Goal: Task Accomplishment & Management: Manage account settings

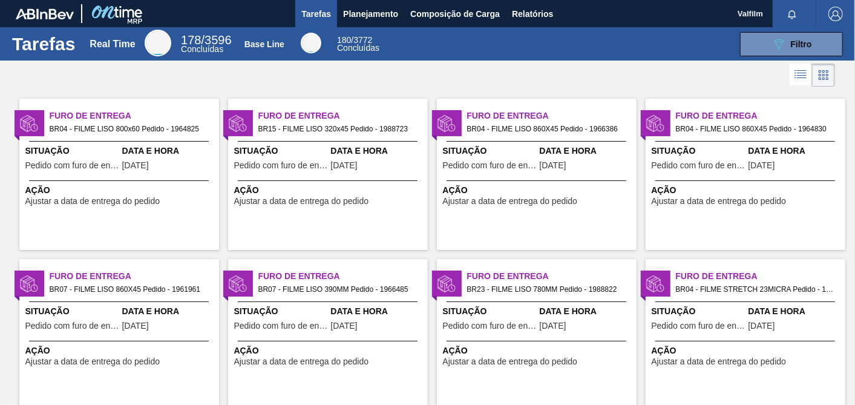
drag, startPoint x: 0, startPoint y: 0, endPoint x: 321, endPoint y: 162, distance: 360.1
click at [321, 162] on span "Pedido com furo de entrega" at bounding box center [281, 165] width 94 height 9
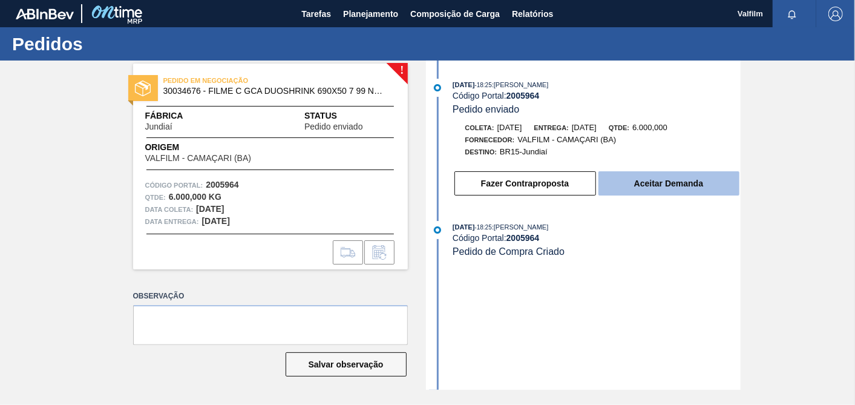
click at [697, 190] on button "Aceitar Demanda" at bounding box center [669, 183] width 141 height 24
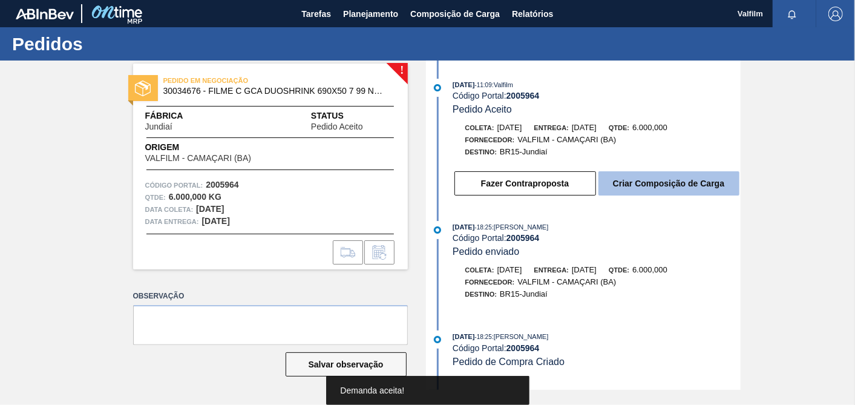
click at [683, 186] on button "Criar Composição de Carga" at bounding box center [669, 183] width 141 height 24
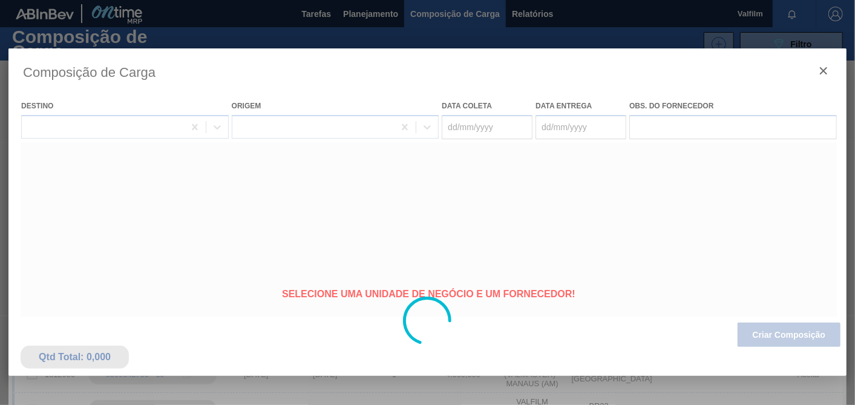
type coleta "26/08/2025"
type entrega "02/09/2025"
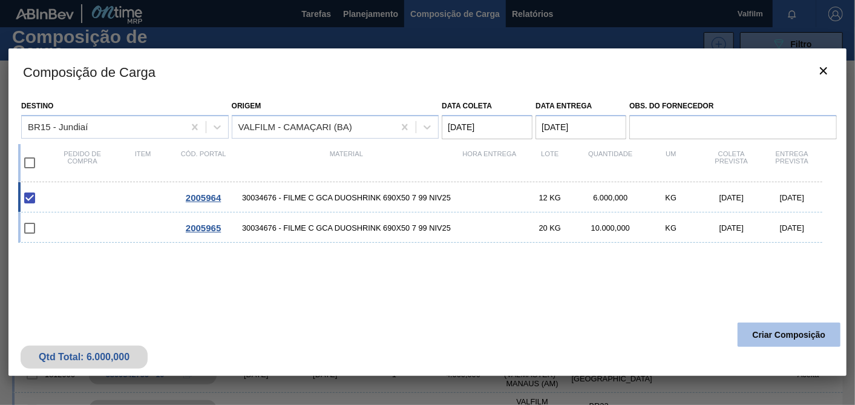
click at [775, 335] on button "Criar Composição" at bounding box center [789, 335] width 103 height 24
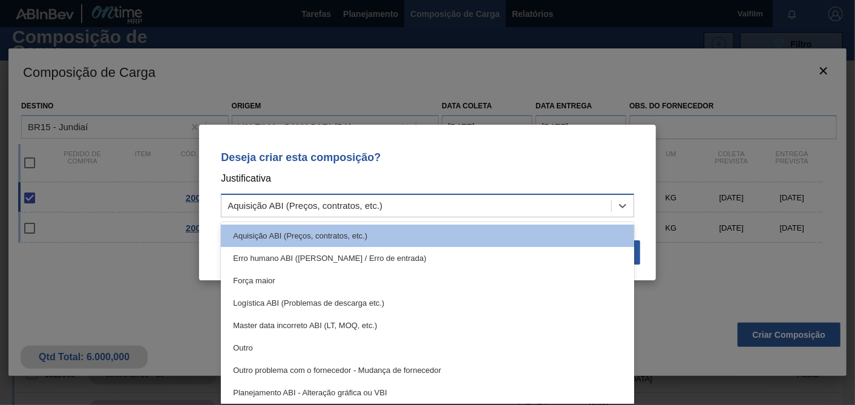
click at [604, 207] on div "Aquisição ABI (Preços, contratos, etc.)" at bounding box center [417, 206] width 390 height 18
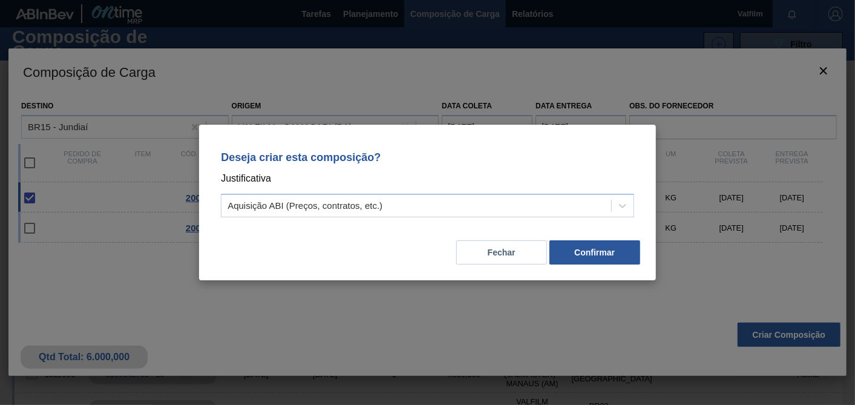
click at [711, 268] on div "Deseja criar esta composição? Justificativa Aquisição ABI (Preços, contratos, e…" at bounding box center [427, 202] width 855 height 405
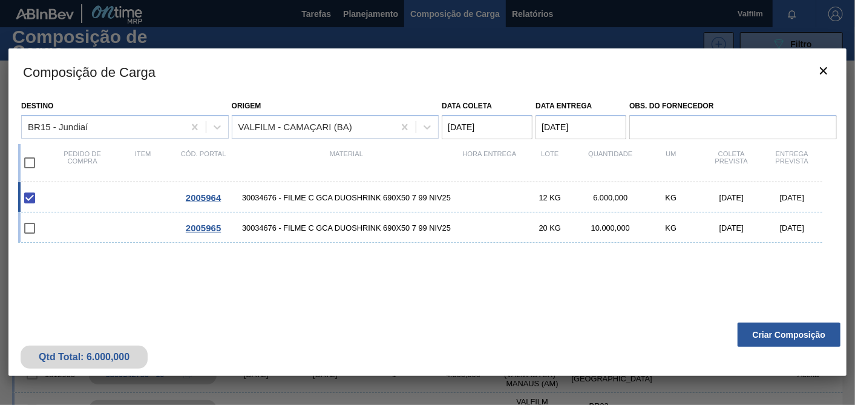
click at [33, 194] on input "checkbox" at bounding box center [29, 197] width 25 height 25
checkbox input "true"
click at [32, 161] on input "checkbox" at bounding box center [29, 162] width 25 height 25
checkbox input "true"
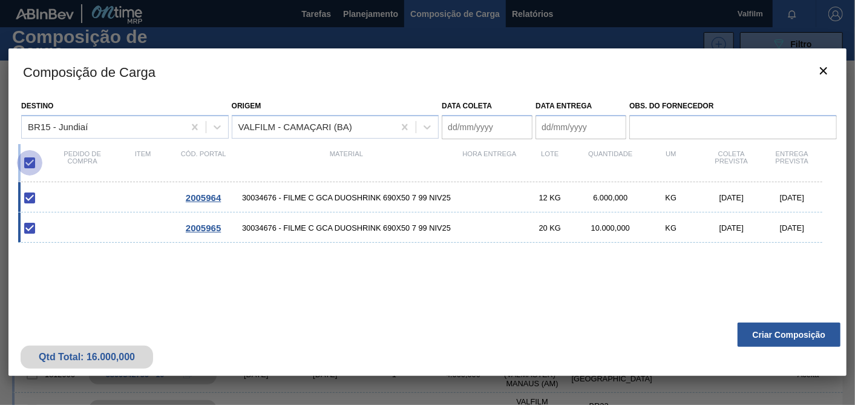
click at [25, 162] on input "checkbox" at bounding box center [29, 162] width 25 height 25
checkbox input "false"
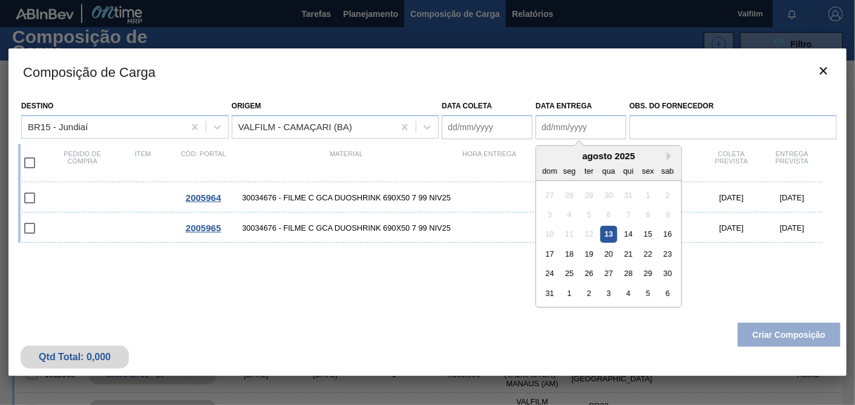
click at [599, 123] on entrega "Data entrega" at bounding box center [581, 127] width 91 height 24
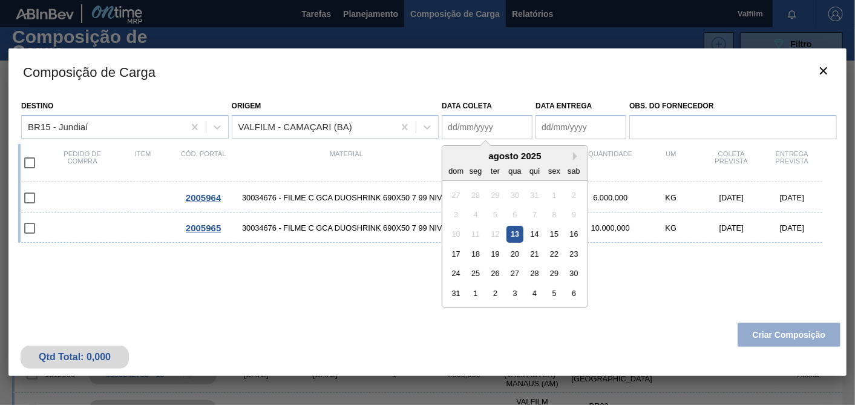
drag, startPoint x: 486, startPoint y: 125, endPoint x: 455, endPoint y: 131, distance: 32.1
click at [486, 125] on coleta "Data coleta" at bounding box center [487, 127] width 91 height 24
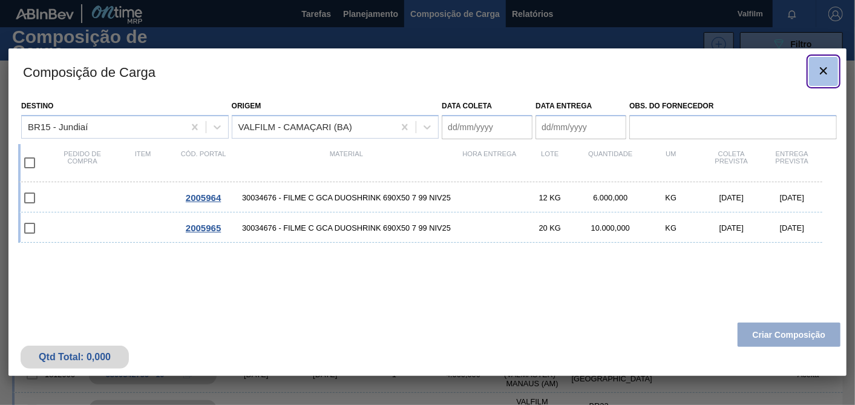
click at [820, 72] on icon "botão de ícone" at bounding box center [824, 71] width 15 height 15
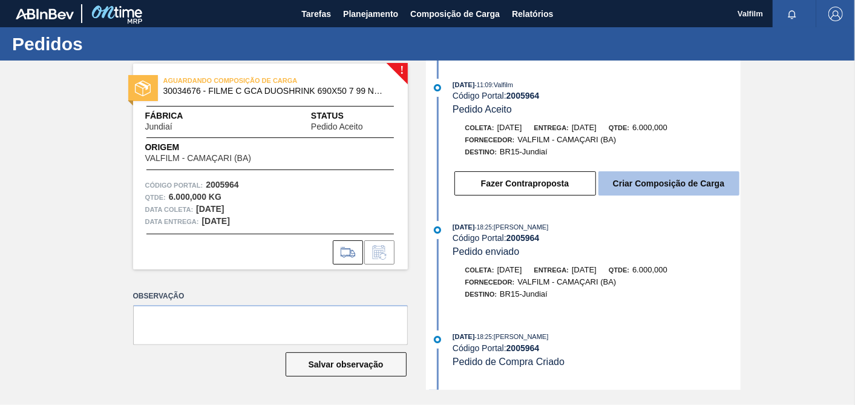
click at [701, 183] on button "Criar Composição de Carga" at bounding box center [669, 183] width 141 height 24
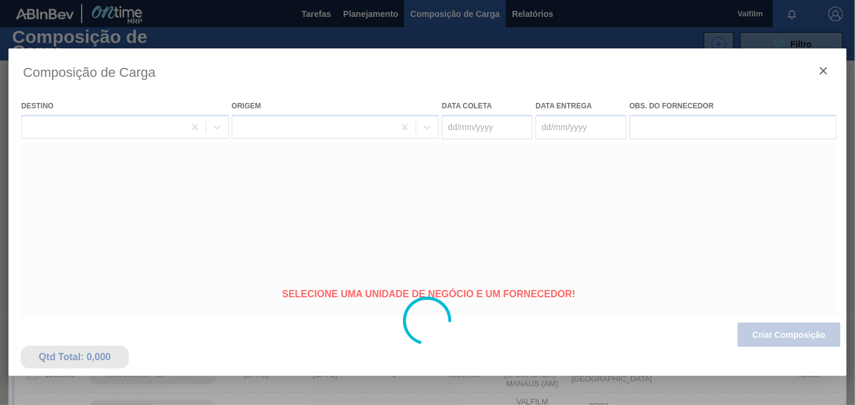
type coleta "26/08/2025"
type entrega "02/09/2025"
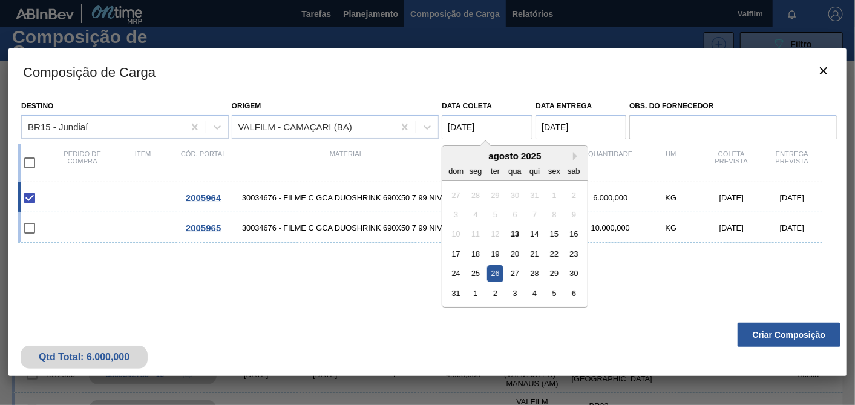
click at [500, 128] on coleta "26/08/2025" at bounding box center [487, 127] width 91 height 24
click at [541, 275] on div "28" at bounding box center [535, 273] width 16 height 16
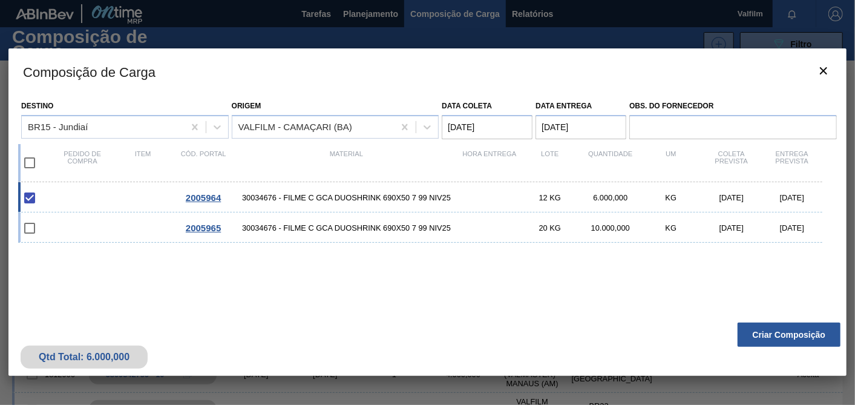
click at [553, 271] on div "2005964 30034676 - FILME C GCA DUOSHRINK 690X50 7 99 NIV25 12 KG 6.000,000 KG 2…" at bounding box center [425, 259] width 814 height 154
drag, startPoint x: 498, startPoint y: 123, endPoint x: 525, endPoint y: 140, distance: 32.3
click at [498, 124] on coleta "28/08/2025" at bounding box center [487, 127] width 91 height 24
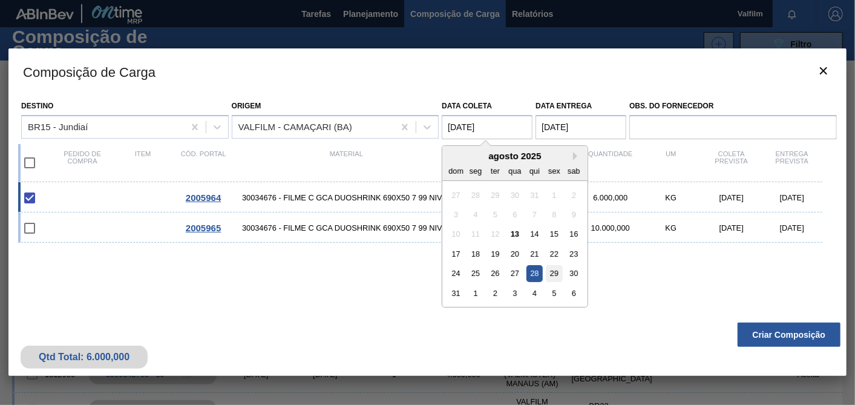
click at [553, 269] on div "29" at bounding box center [555, 273] width 16 height 16
type coleta "29/08/2025"
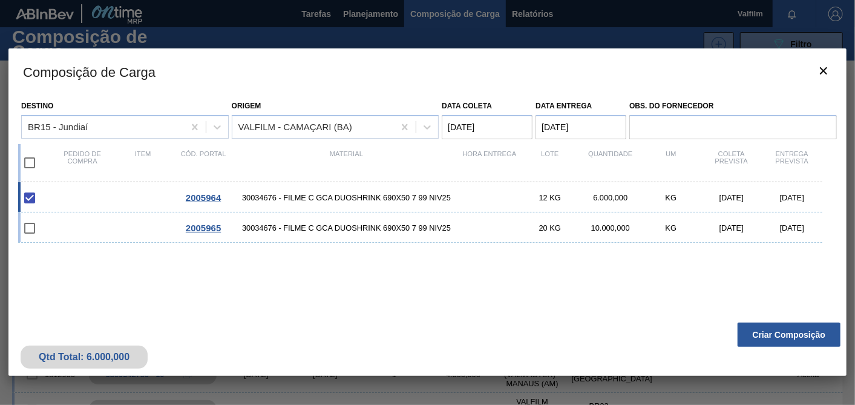
click at [588, 122] on entrega "02/09/2025" at bounding box center [581, 127] width 91 height 24
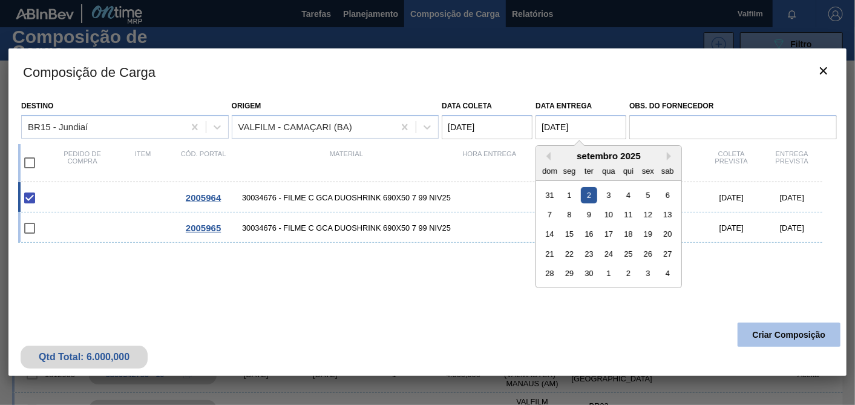
click at [788, 340] on button "Criar Composição" at bounding box center [789, 335] width 103 height 24
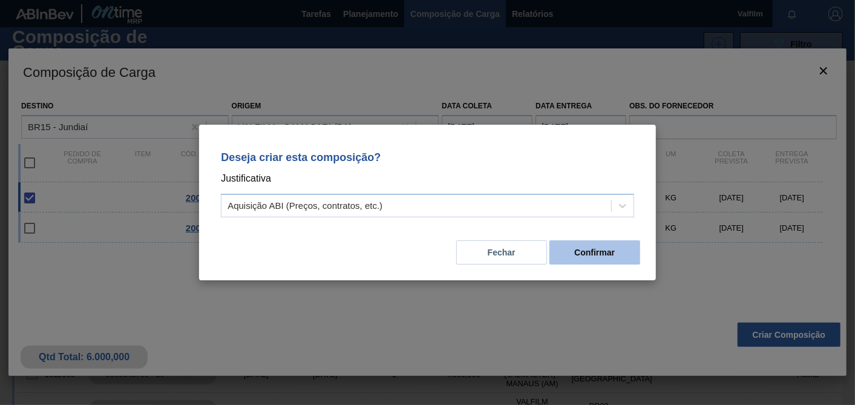
click at [597, 250] on button "Confirmar" at bounding box center [595, 252] width 91 height 24
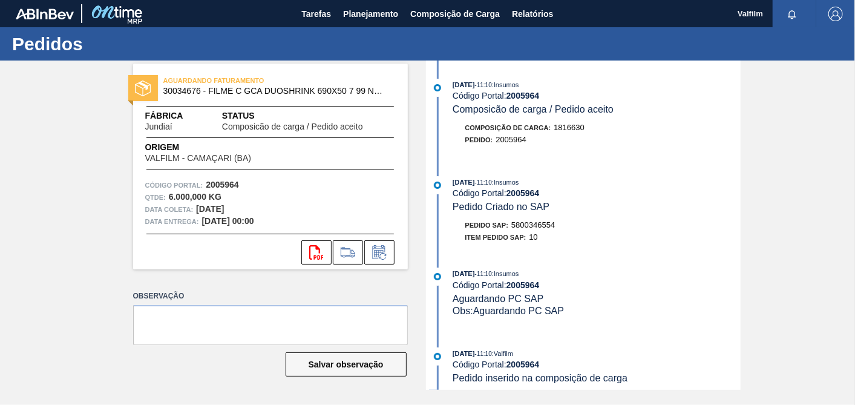
click at [535, 229] on span "5800346554" at bounding box center [534, 224] width 44 height 9
copy span "5800346554"
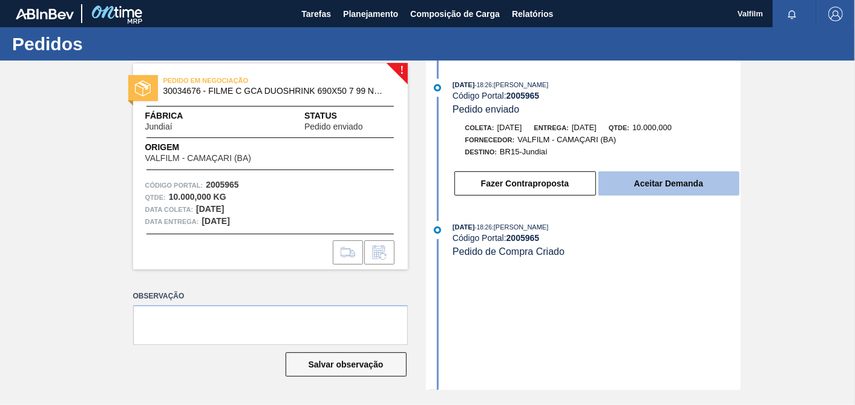
click at [686, 191] on button "Aceitar Demanda" at bounding box center [669, 183] width 141 height 24
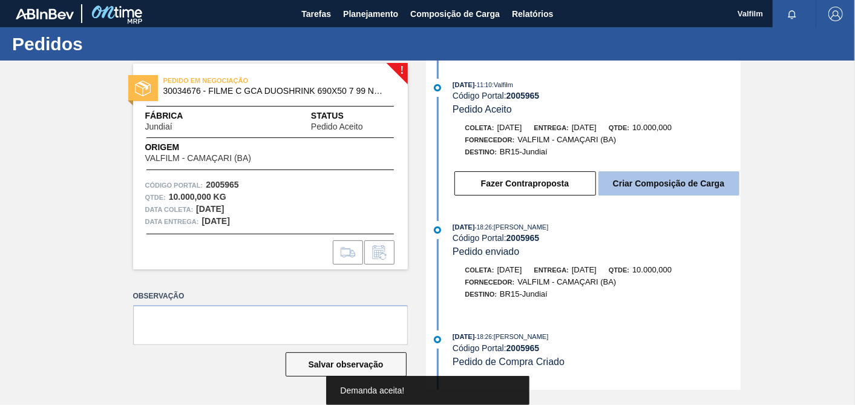
click at [686, 191] on button "Criar Composição de Carga" at bounding box center [669, 183] width 141 height 24
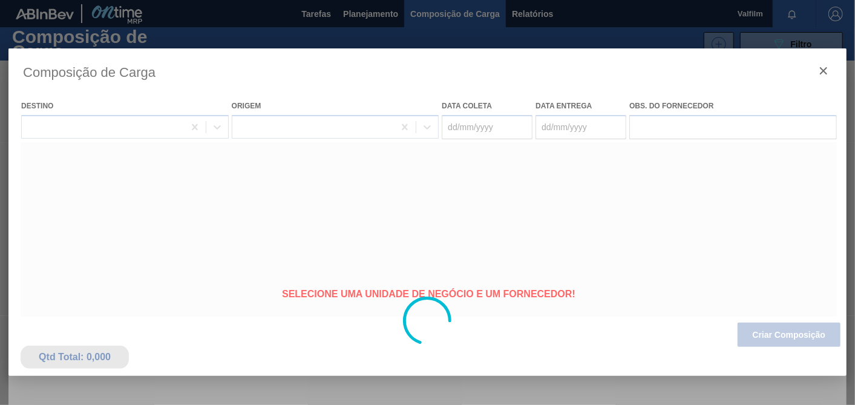
type coleta "08/09/2025"
type entrega "15/09/2025"
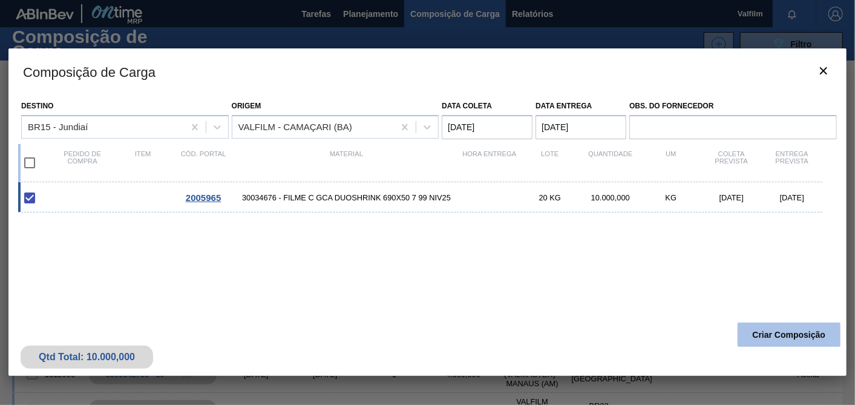
click at [791, 342] on button "Criar Composição" at bounding box center [789, 335] width 103 height 24
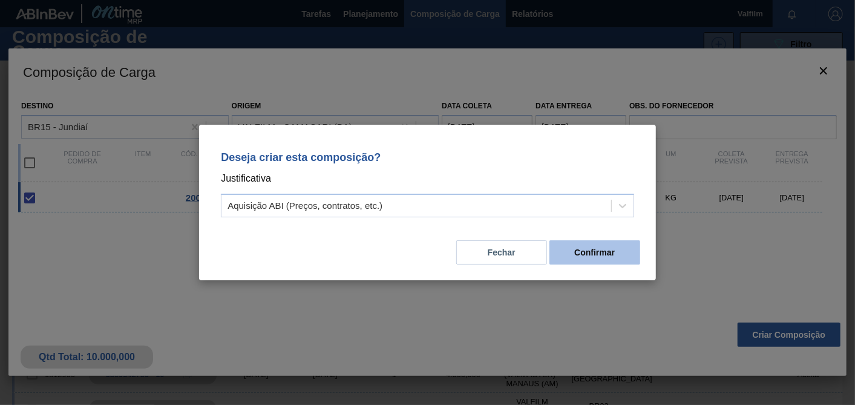
click at [610, 254] on button "Confirmar" at bounding box center [595, 252] width 91 height 24
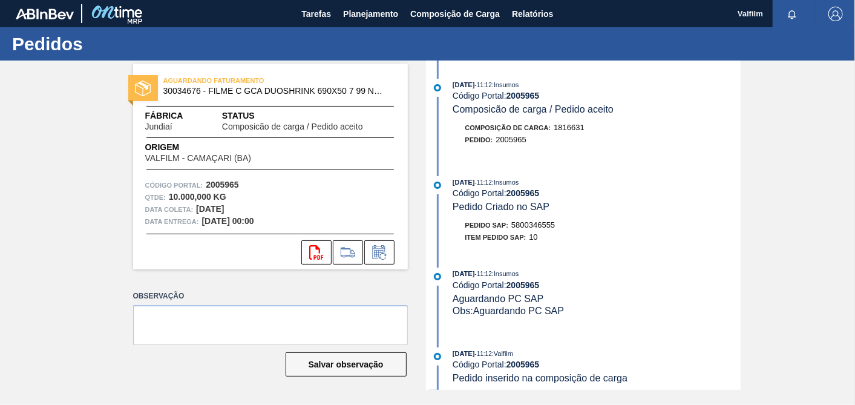
click at [538, 228] on span "5800346555" at bounding box center [534, 224] width 44 height 9
copy span "5800346555"
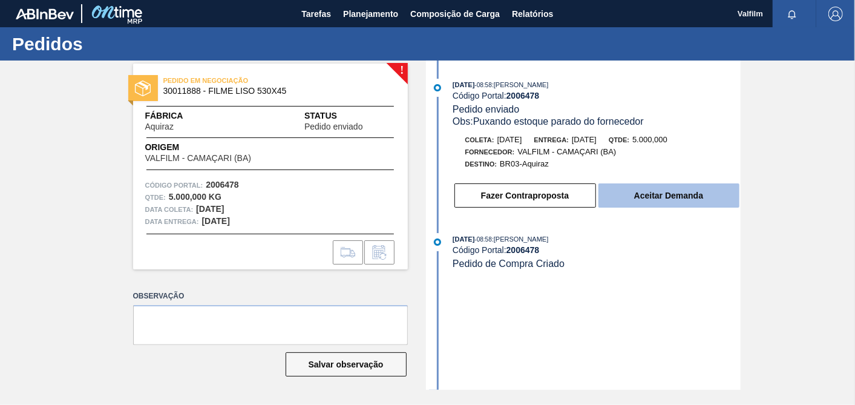
click at [686, 198] on button "Aceitar Demanda" at bounding box center [669, 195] width 141 height 24
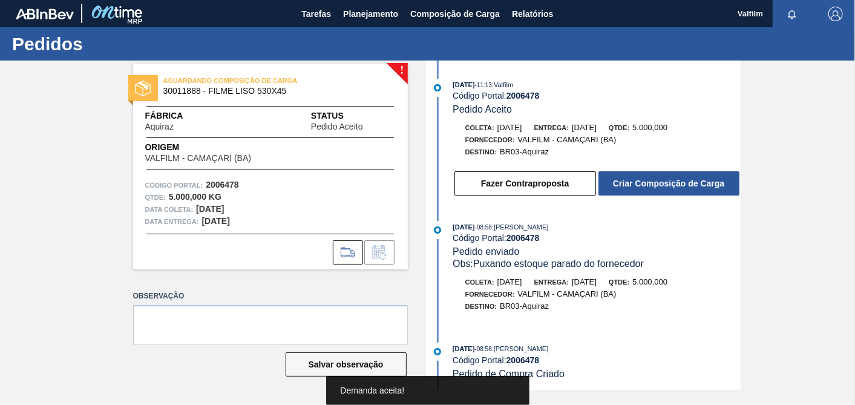
click at [686, 196] on button "Criar Composição de Carga" at bounding box center [669, 183] width 141 height 24
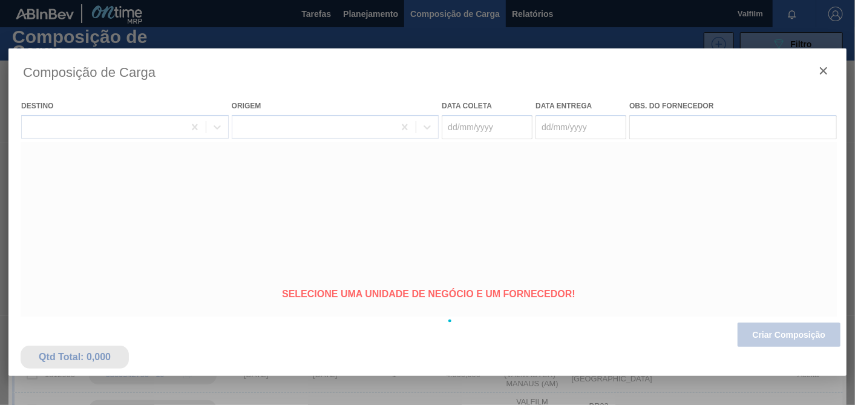
type coleta "08/09/2025"
type entrega "10/09/2025"
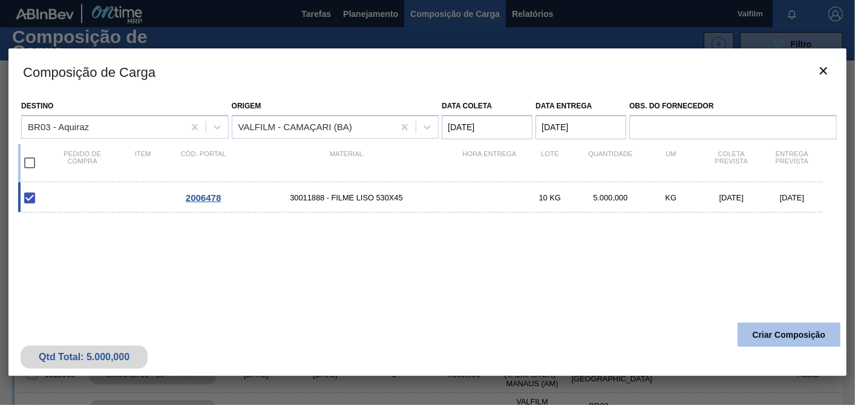
click at [762, 335] on button "Criar Composição" at bounding box center [789, 335] width 103 height 24
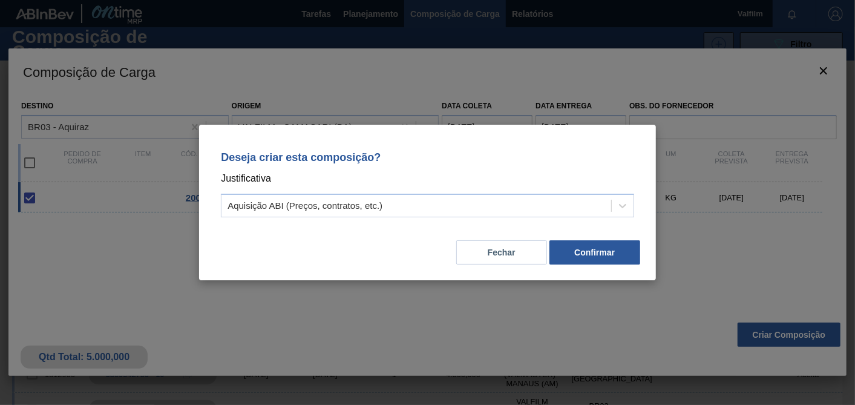
click at [581, 265] on div "Fechar Confirmar" at bounding box center [428, 245] width 428 height 41
click at [589, 256] on button "Confirmar" at bounding box center [595, 252] width 91 height 24
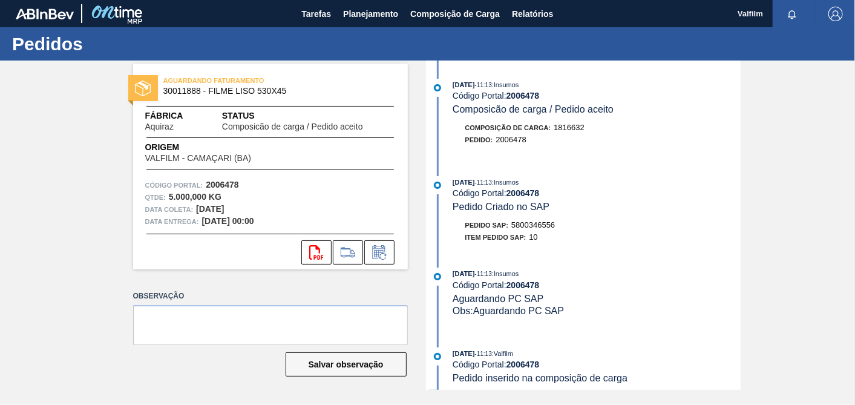
click at [544, 226] on span "5800346556" at bounding box center [534, 224] width 44 height 9
copy span "5800346556"
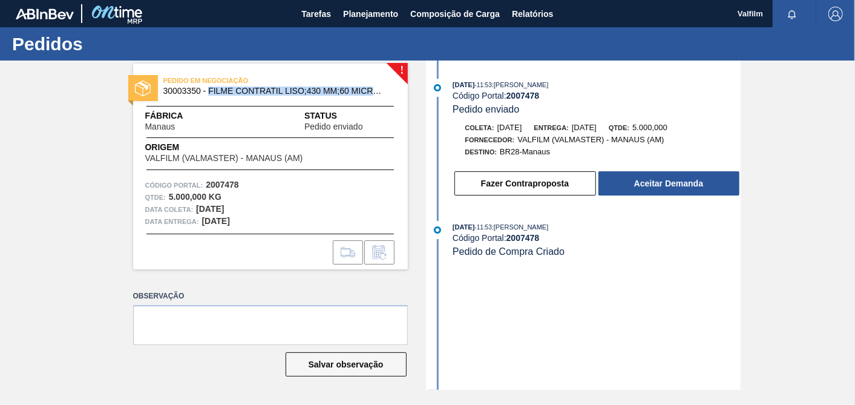
drag, startPoint x: 249, startPoint y: 90, endPoint x: 390, endPoint y: 90, distance: 141.7
click at [390, 90] on div "PEDIDO EM NEGOCIAÇÃO 30003350 - FILME CONTRATIL LISO;430 MM;60 MICRA;;;" at bounding box center [300, 84] width 275 height 21
copy span "FILME CONTRATIL LISO;430 MM;60 MICRA;;;"
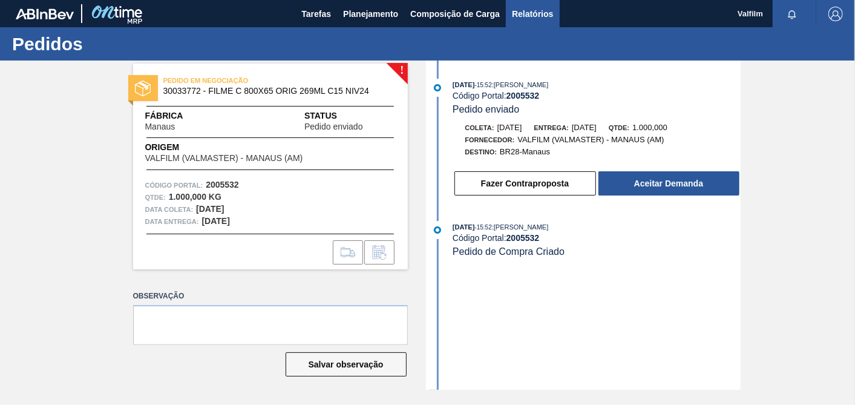
click at [545, 19] on span "Relatórios" at bounding box center [532, 14] width 41 height 15
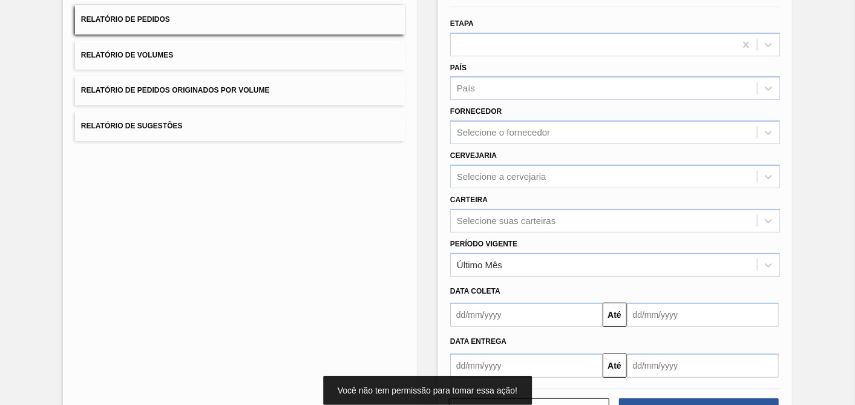
scroll to position [152, 0]
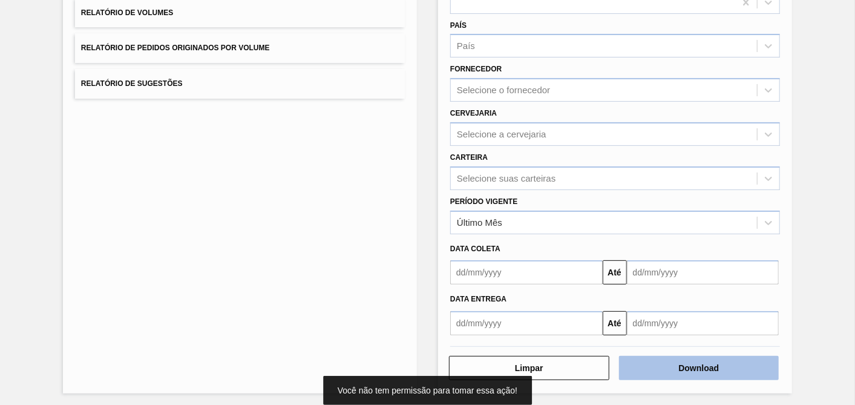
click at [714, 363] on button "Download" at bounding box center [699, 368] width 160 height 24
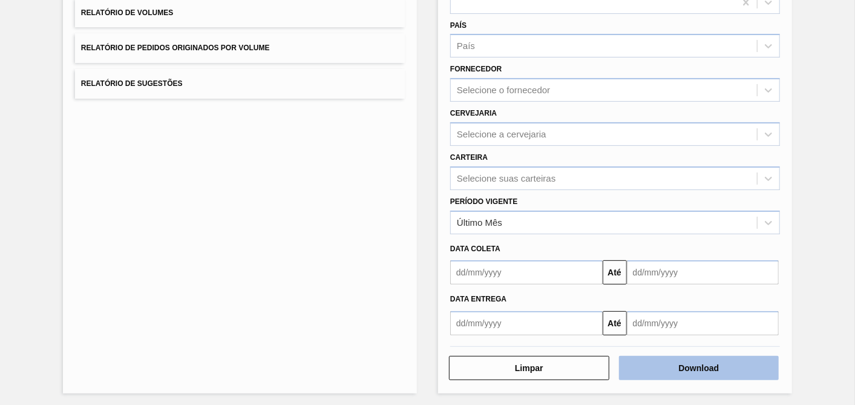
click at [705, 358] on button "Download" at bounding box center [699, 368] width 160 height 24
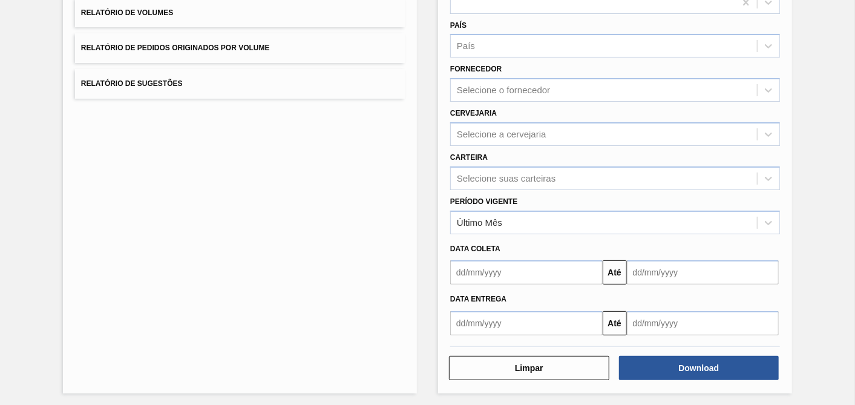
scroll to position [0, 0]
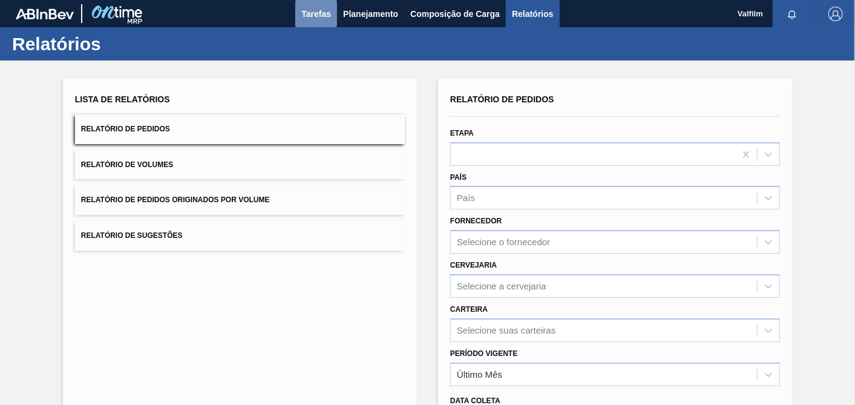
click at [321, 0] on button "Tarefas" at bounding box center [316, 13] width 42 height 27
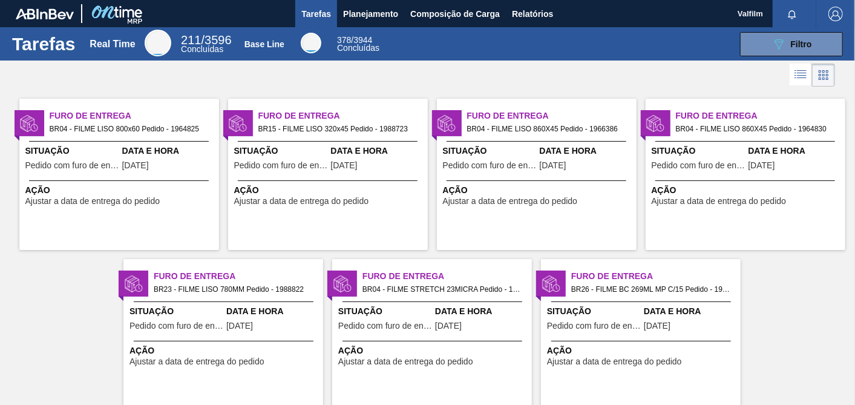
click at [292, 172] on div "Situação Pedido com furo de entrega" at bounding box center [281, 160] width 94 height 30
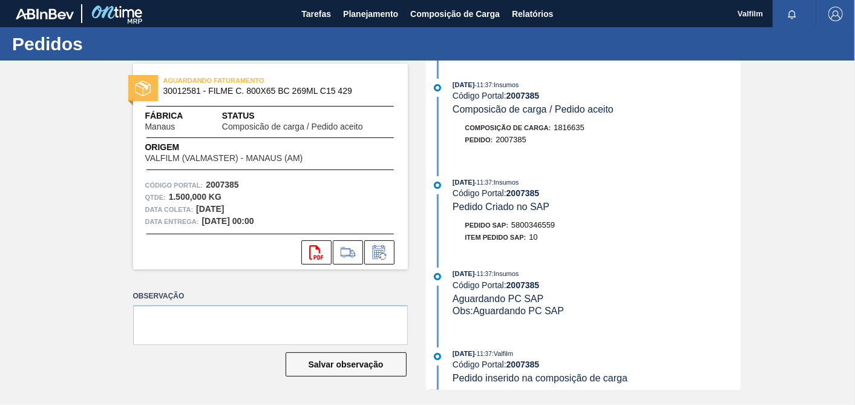
click at [539, 221] on div "[DATE] 11:37 : Insumos Código Portal: 2007385 Pedido Criado no SAP Pedido SAP: …" at bounding box center [585, 212] width 312 height 73
click at [536, 229] on span "5800346559" at bounding box center [534, 224] width 44 height 9
copy span "5800346559"
click at [545, 229] on span "5800346560" at bounding box center [534, 224] width 44 height 9
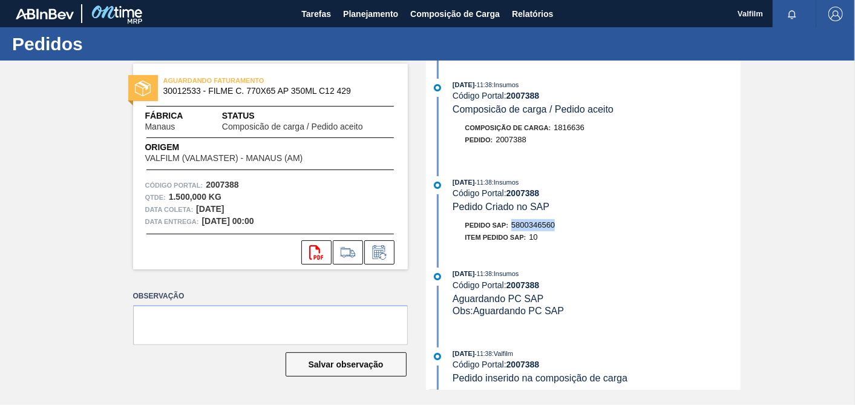
click at [545, 229] on span "5800346560" at bounding box center [534, 224] width 44 height 9
copy span "5800346560"
click at [551, 228] on span "5800346561" at bounding box center [534, 224] width 44 height 9
copy span "5800346561"
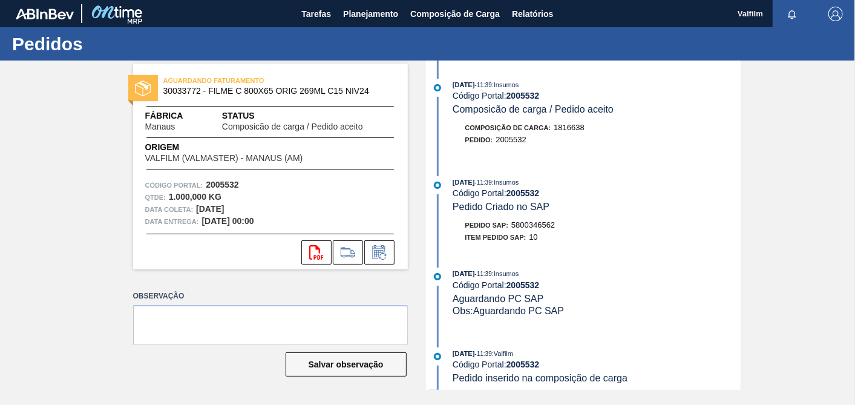
click at [539, 229] on span "5800346562" at bounding box center [534, 224] width 44 height 9
copy span "5800346562"
click at [524, 229] on span "5800346563" at bounding box center [534, 224] width 44 height 9
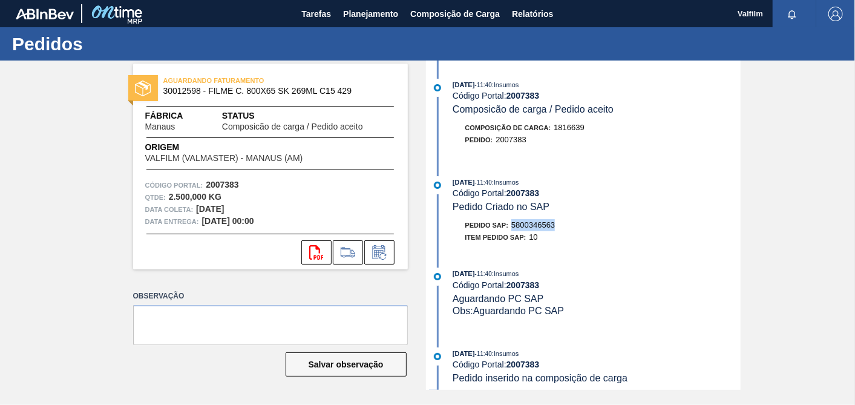
copy span "5800346563"
click at [550, 229] on span "5800346564" at bounding box center [534, 224] width 44 height 9
click at [532, 229] on span "5800346564" at bounding box center [534, 224] width 44 height 9
click at [531, 229] on span "5800346564" at bounding box center [534, 224] width 44 height 9
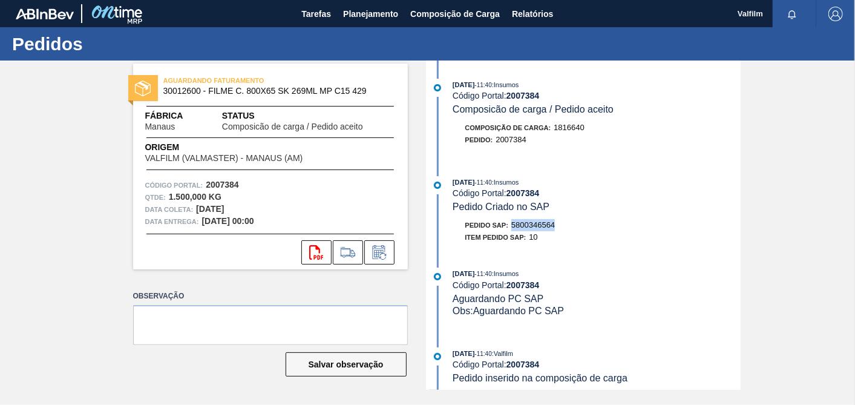
copy span "5800346564"
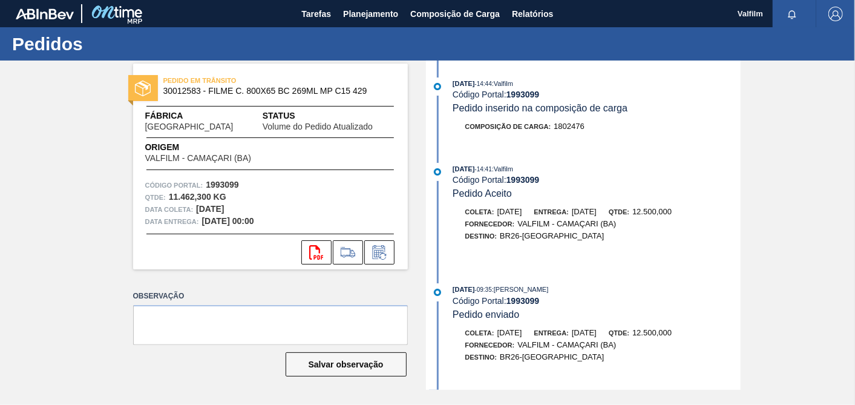
scroll to position [470, 0]
